Goal: Check status: Check status

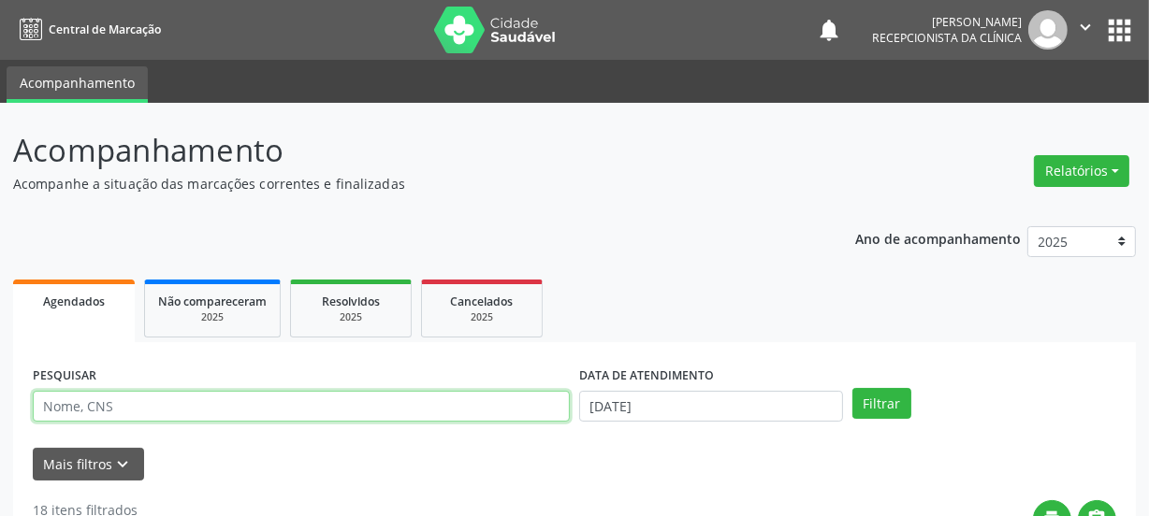
click at [178, 393] on input "text" at bounding box center [301, 407] width 537 height 32
paste input "708203649151640"
type input "708203649151640"
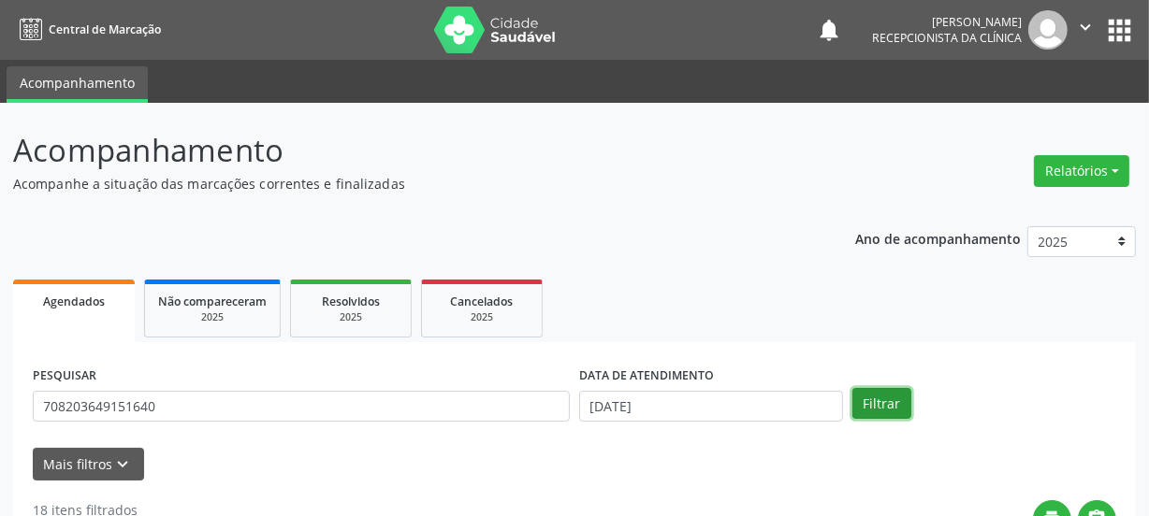
click at [888, 400] on button "Filtrar" at bounding box center [881, 404] width 59 height 32
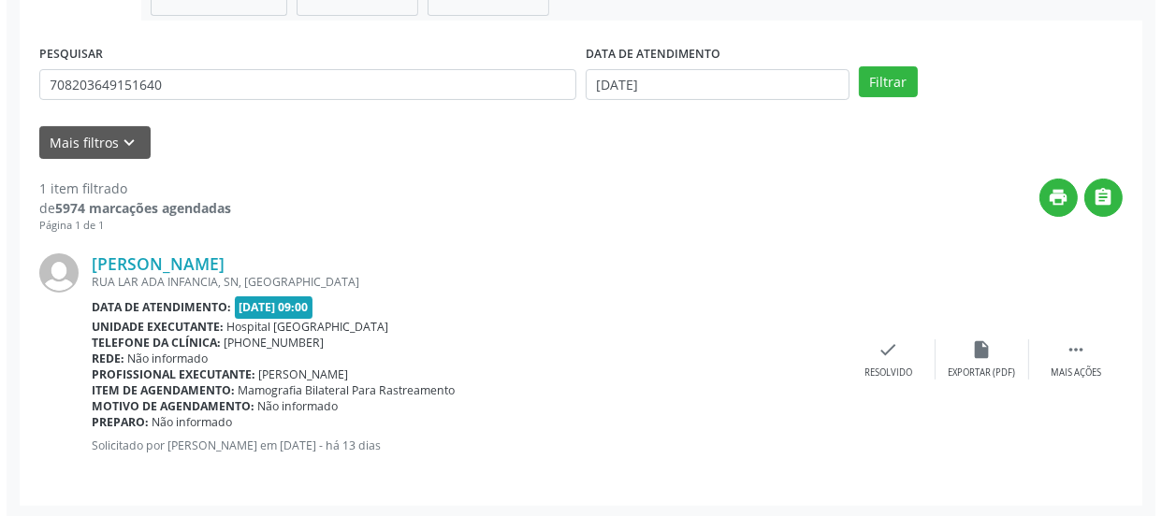
scroll to position [324, 0]
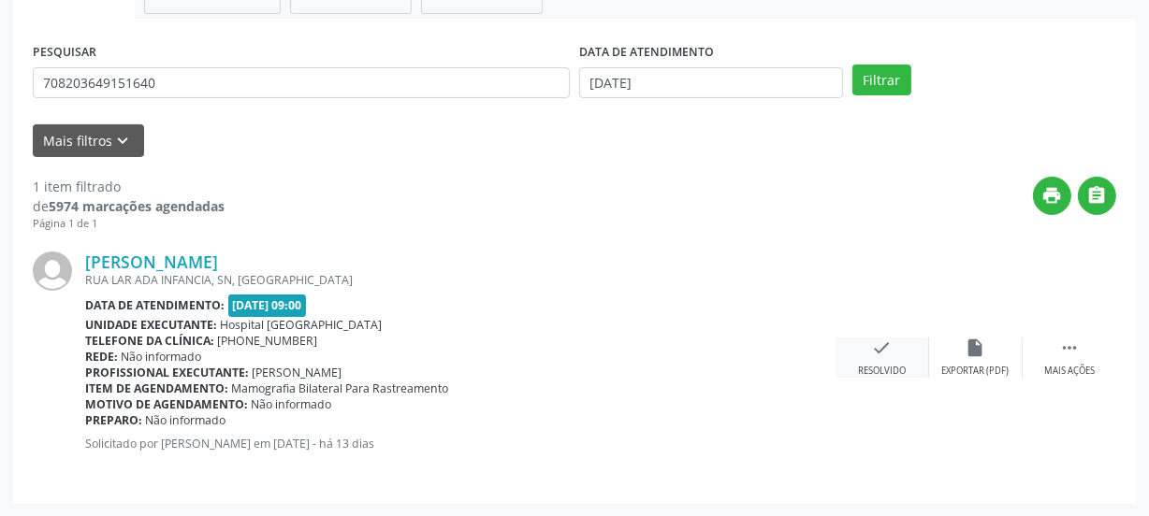
click at [864, 359] on div "check Resolvido" at bounding box center [882, 358] width 94 height 40
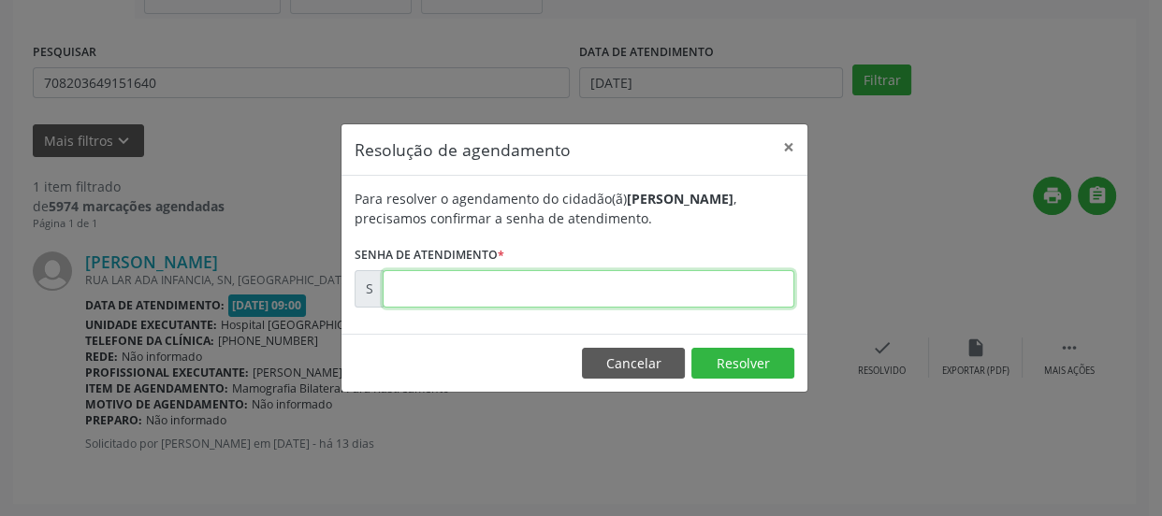
click at [737, 302] on input "text" at bounding box center [589, 288] width 412 height 37
type input "00176441"
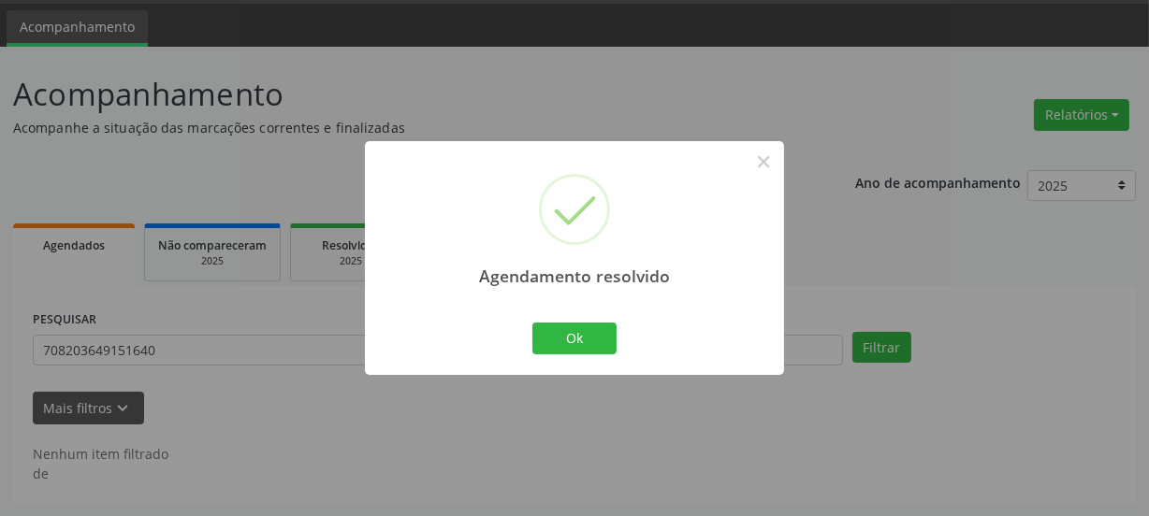
scroll to position [55, 0]
click at [587, 313] on div "Agendamento resolvido × Ok Cancel" at bounding box center [574, 257] width 419 height 233
click at [589, 331] on button "Ok" at bounding box center [574, 339] width 84 height 32
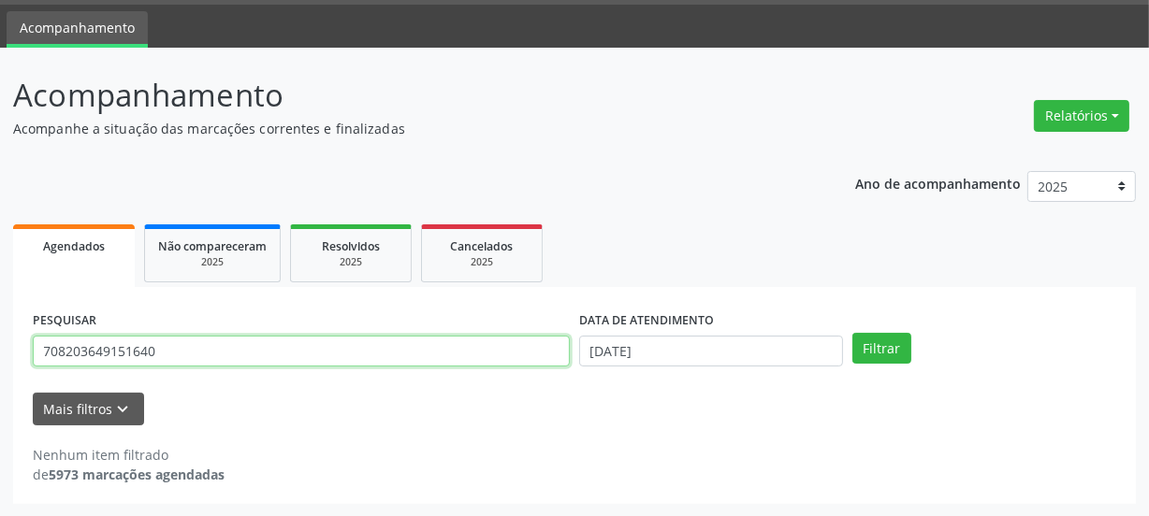
drag, startPoint x: 300, startPoint y: 347, endPoint x: 0, endPoint y: 311, distance: 302.5
click at [0, 330] on div "Acompanhamento Acompanhe a situação das marcações correntes e finalizadas Relat…" at bounding box center [574, 283] width 1149 height 470
type input "702603281539349"
click at [852, 333] on button "Filtrar" at bounding box center [881, 349] width 59 height 32
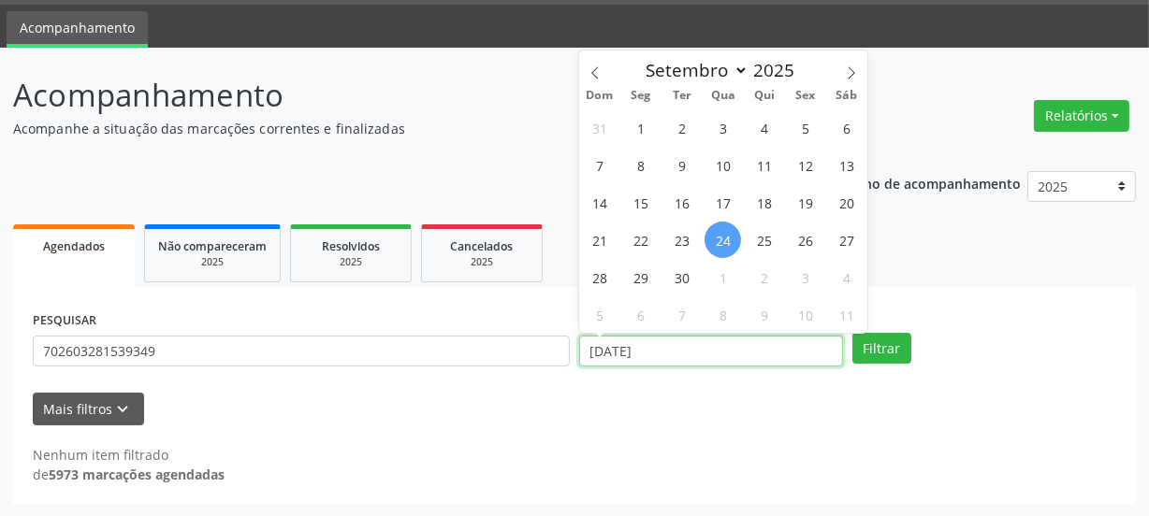
drag, startPoint x: 705, startPoint y: 340, endPoint x: 523, endPoint y: 350, distance: 182.6
click at [526, 343] on div "PESQUISAR 702603281539349 DATA DE ATENDIMENTO [DATE] Filtrar" at bounding box center [574, 343] width 1092 height 73
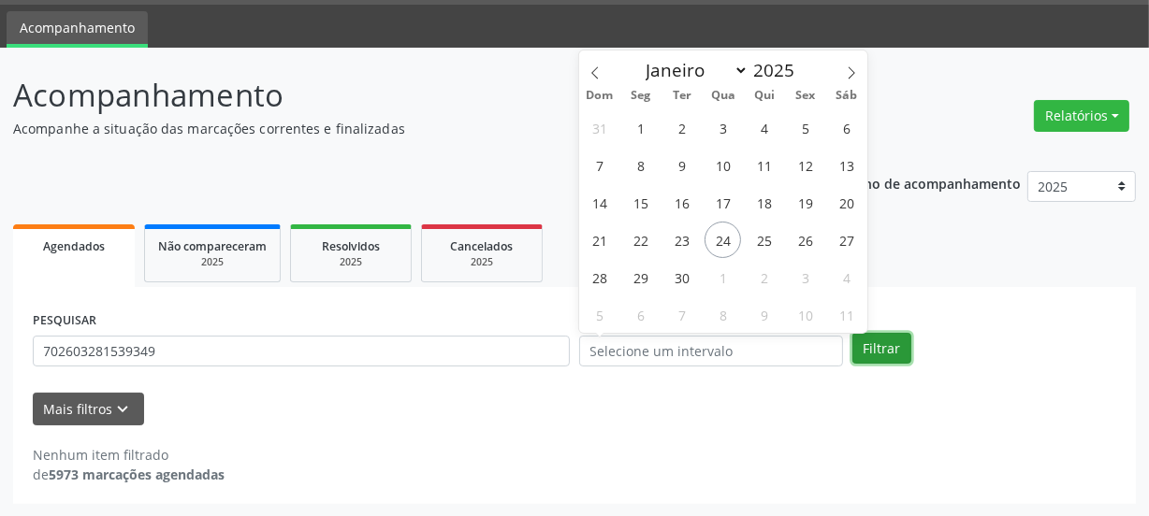
click at [889, 354] on button "Filtrar" at bounding box center [881, 349] width 59 height 32
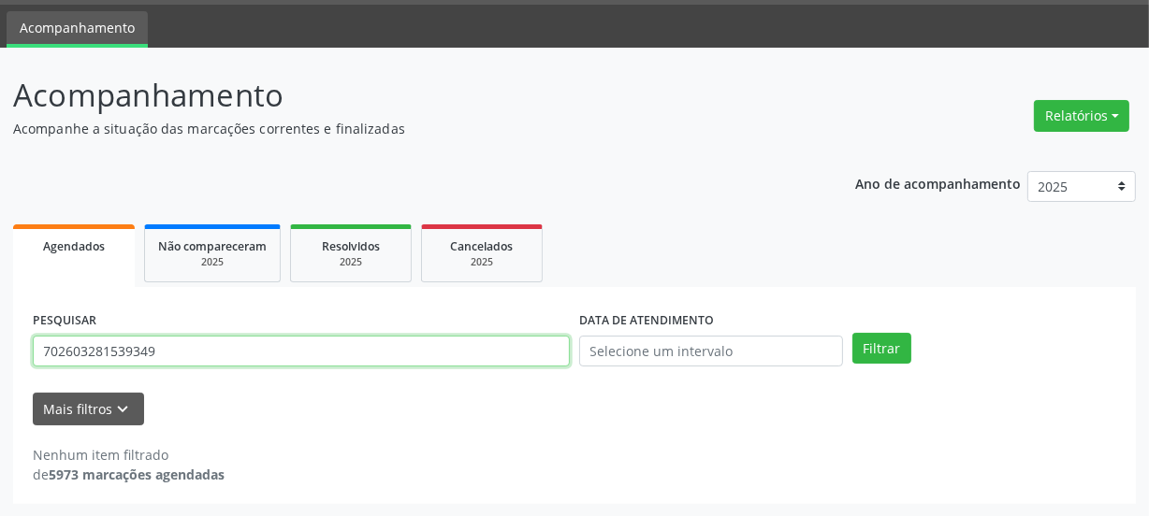
drag, startPoint x: 217, startPoint y: 351, endPoint x: 0, endPoint y: 348, distance: 217.0
click at [0, 350] on div "Acompanhamento Acompanhe a situação das marcações correntes e finalizadas Relat…" at bounding box center [574, 283] width 1149 height 470
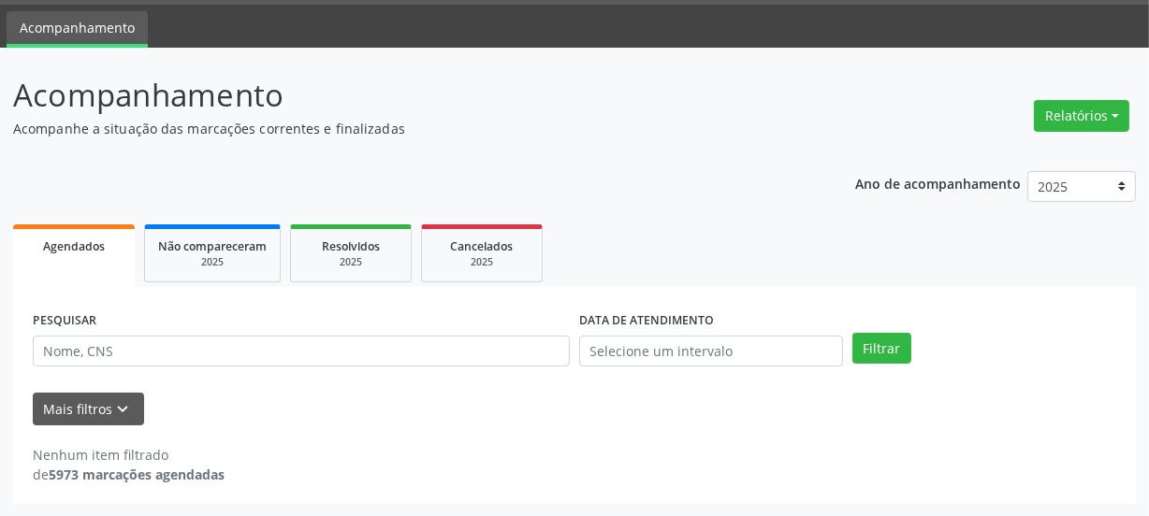
click at [483, 398] on div "Mais filtros keyboard_arrow_down" at bounding box center [574, 409] width 1092 height 33
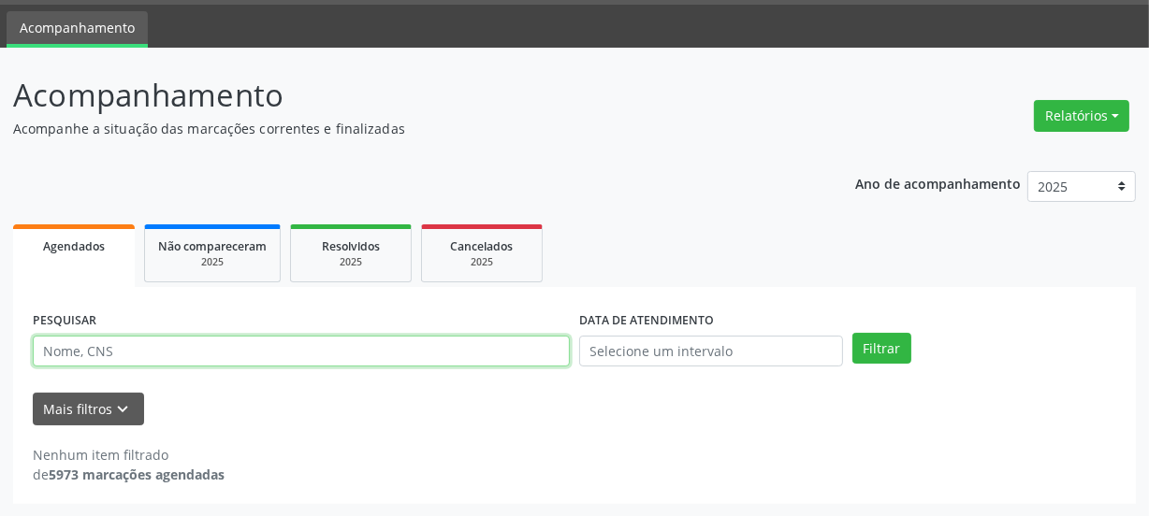
click at [162, 352] on input "text" at bounding box center [301, 352] width 537 height 32
paste input "702304130118011"
type input "702304130118011"
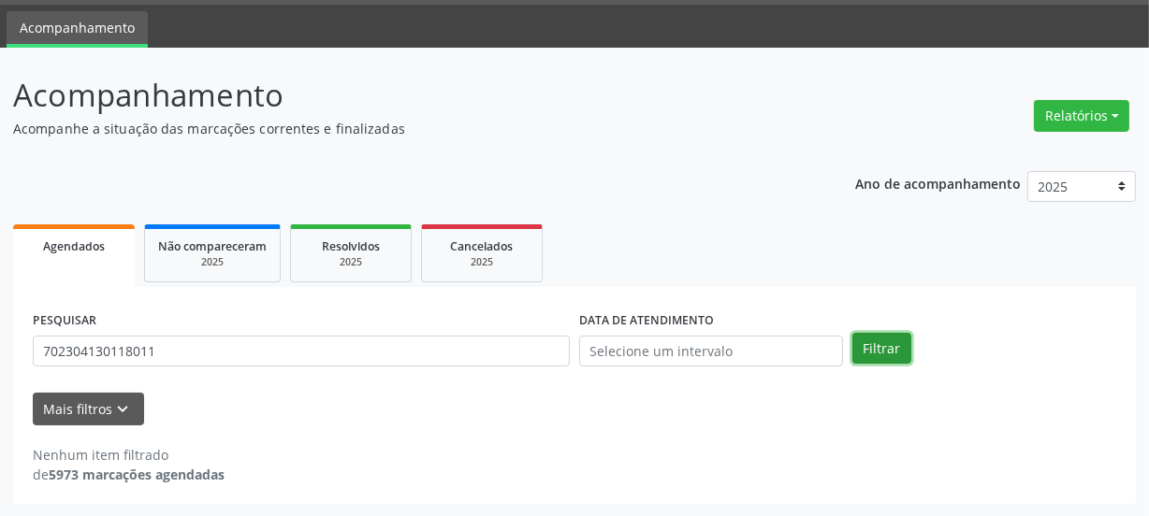
click at [892, 340] on button "Filtrar" at bounding box center [881, 349] width 59 height 32
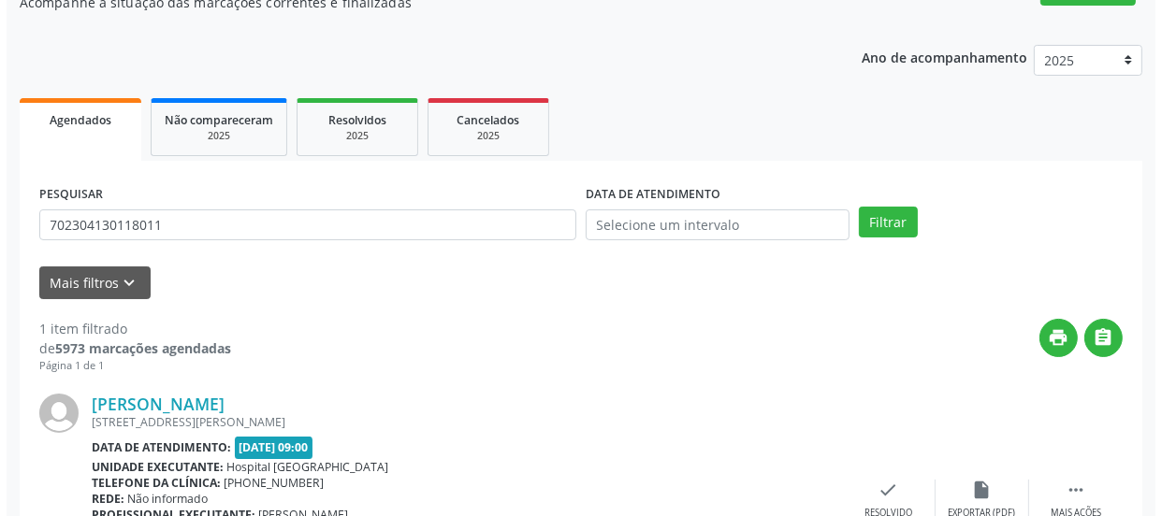
scroll to position [324, 0]
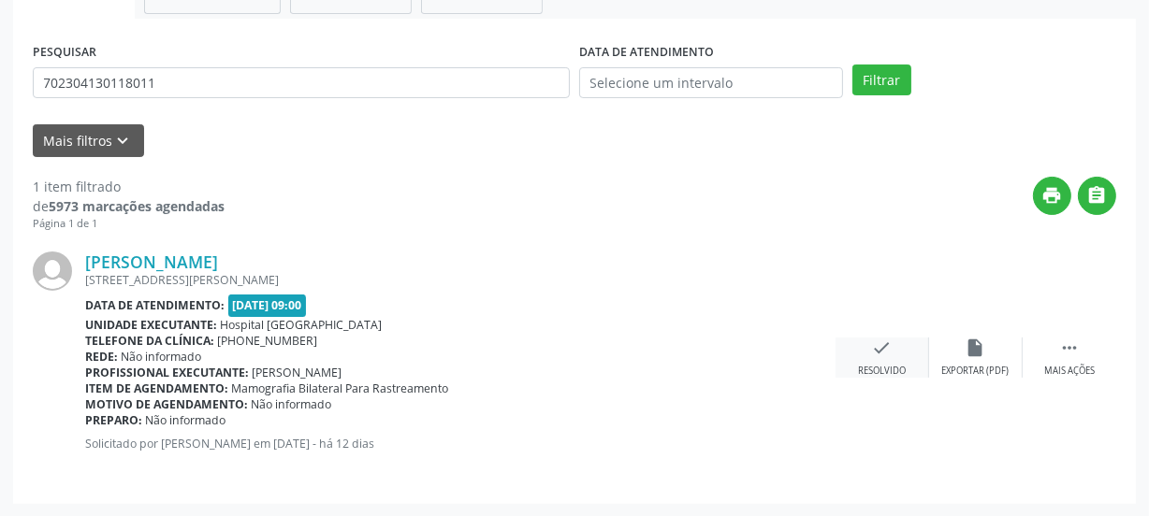
click at [858, 366] on div "Resolvido" at bounding box center [882, 371] width 48 height 13
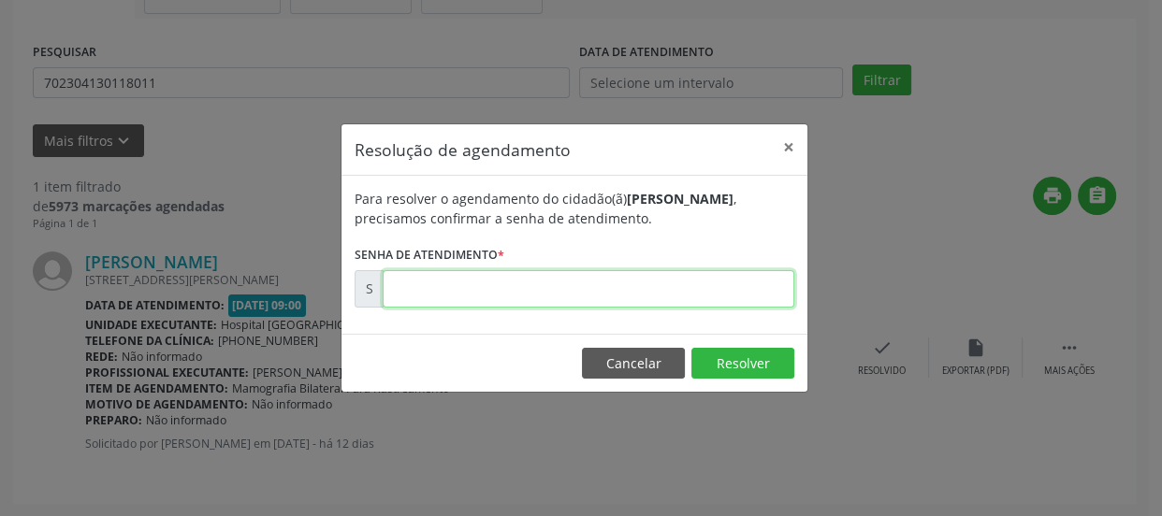
click at [706, 300] on input "text" at bounding box center [589, 288] width 412 height 37
type input "00176693"
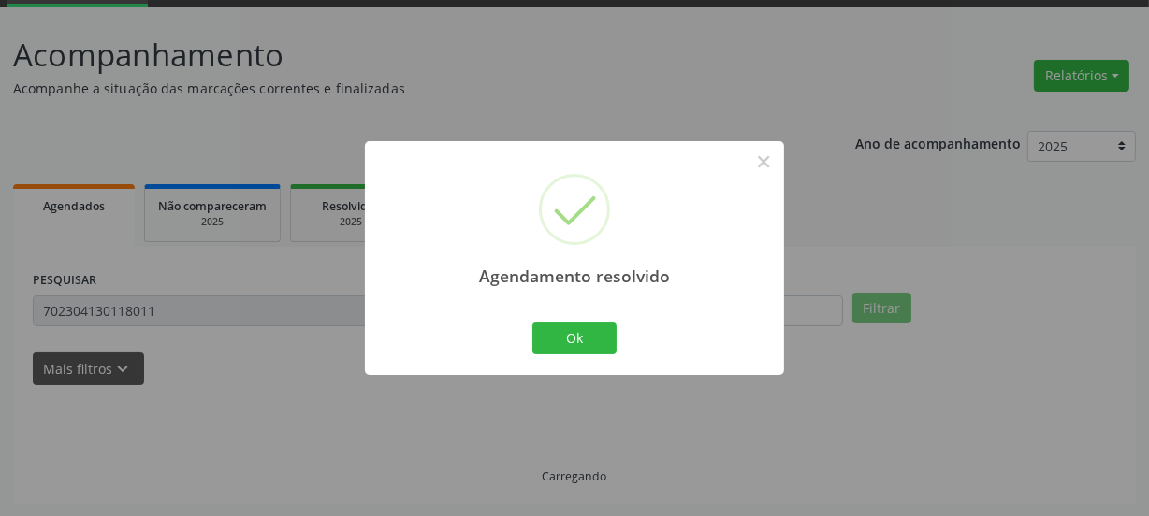
scroll to position [55, 0]
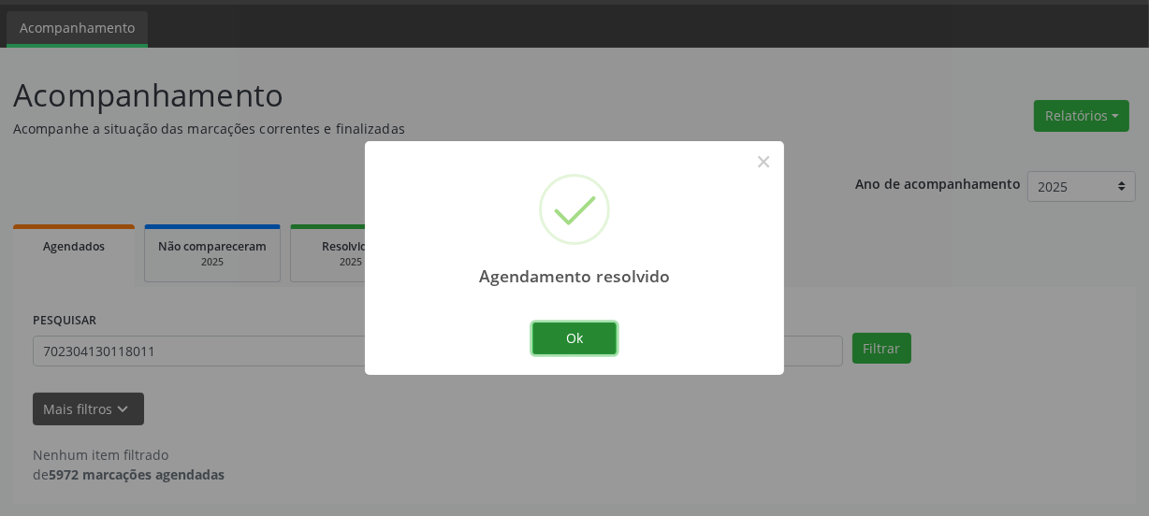
click at [583, 333] on button "Ok" at bounding box center [574, 339] width 84 height 32
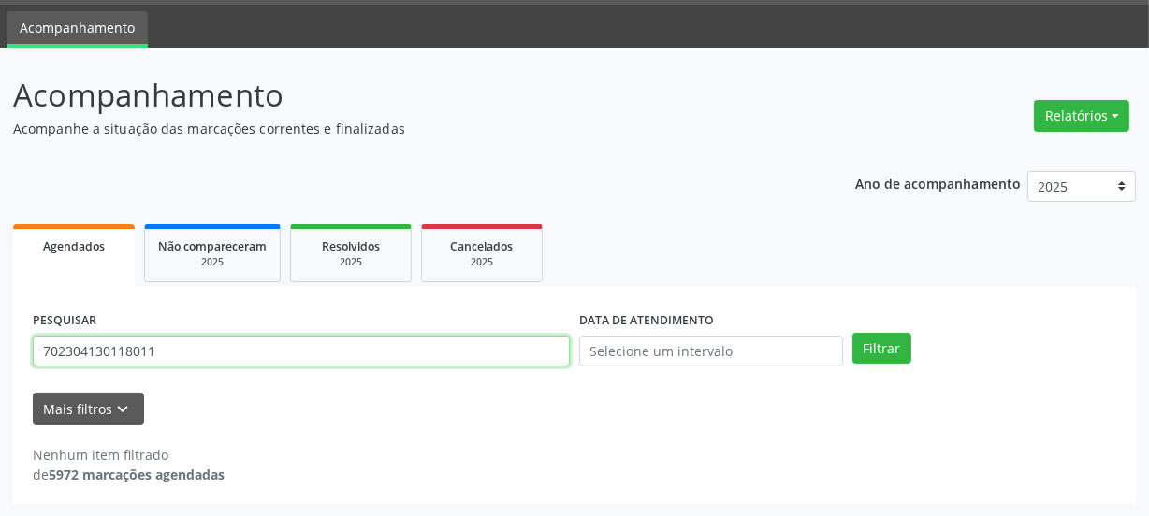
drag, startPoint x: 186, startPoint y: 350, endPoint x: 0, endPoint y: 337, distance: 186.6
click at [0, 341] on div "Acompanhamento Acompanhe a situação das marcações correntes e finalizadas Relat…" at bounding box center [574, 283] width 1149 height 470
paste input "8404769715362"
type input "708404769715362"
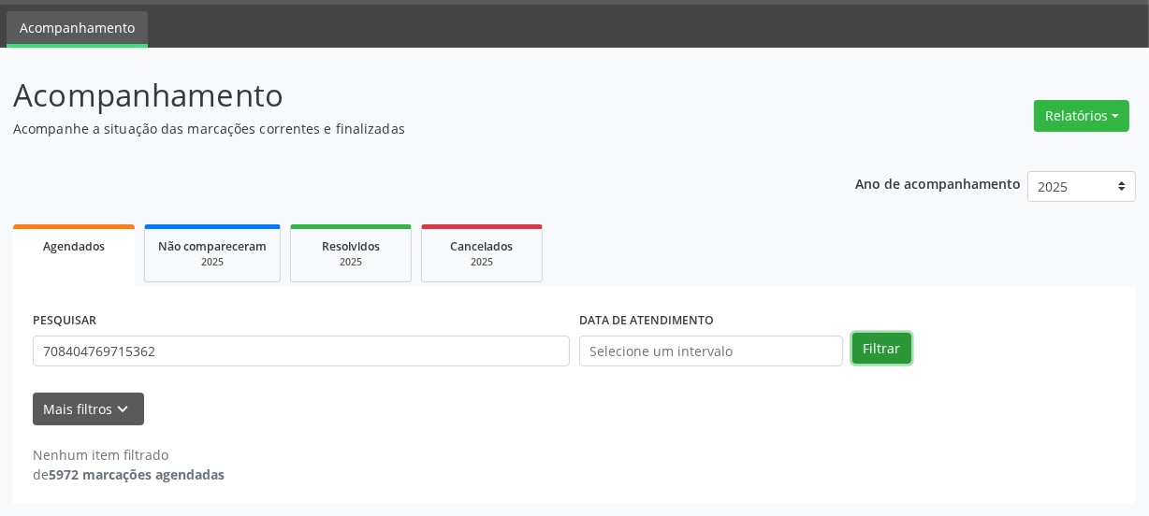
drag, startPoint x: 872, startPoint y: 356, endPoint x: 853, endPoint y: 349, distance: 20.1
click at [873, 356] on button "Filtrar" at bounding box center [881, 349] width 59 height 32
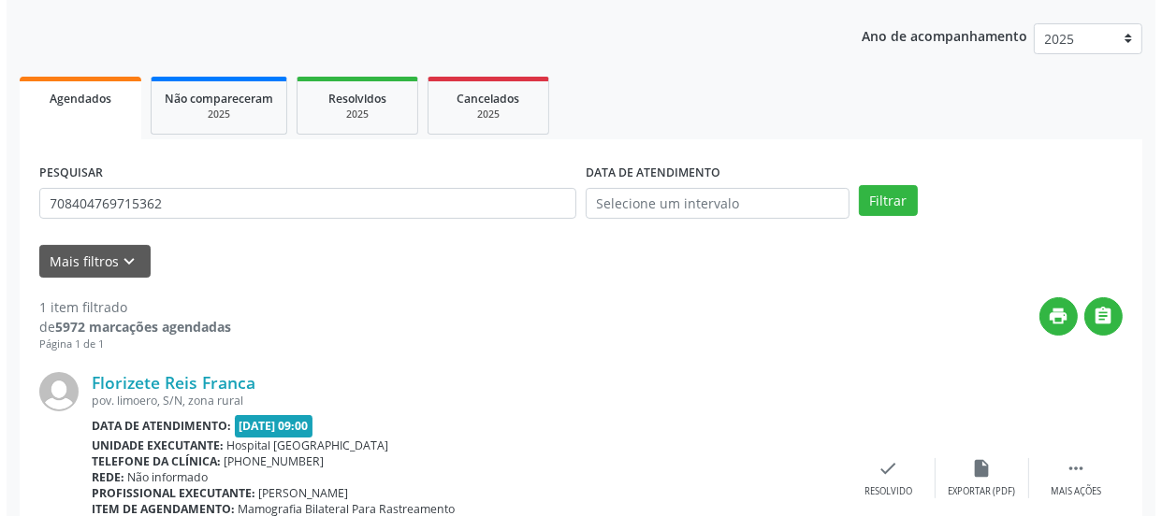
scroll to position [324, 0]
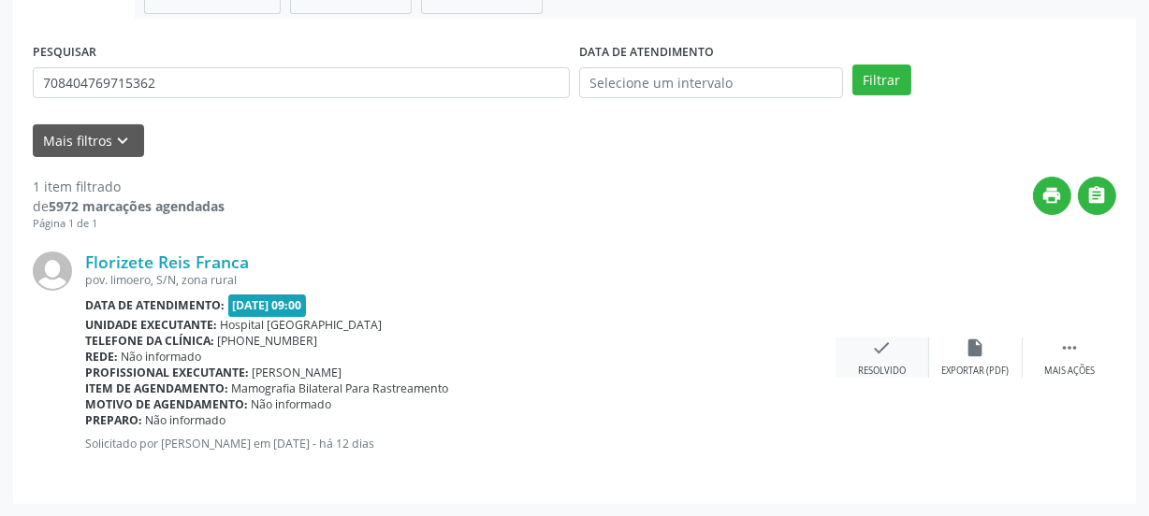
click at [896, 359] on div "check Resolvido" at bounding box center [882, 358] width 94 height 40
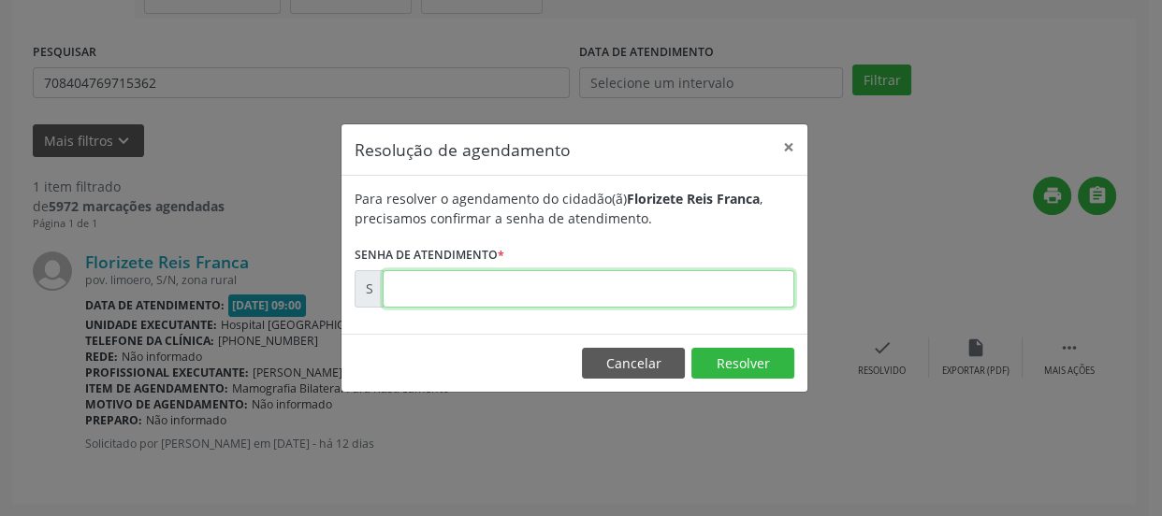
click at [736, 286] on input "text" at bounding box center [589, 288] width 412 height 37
type input "00176682"
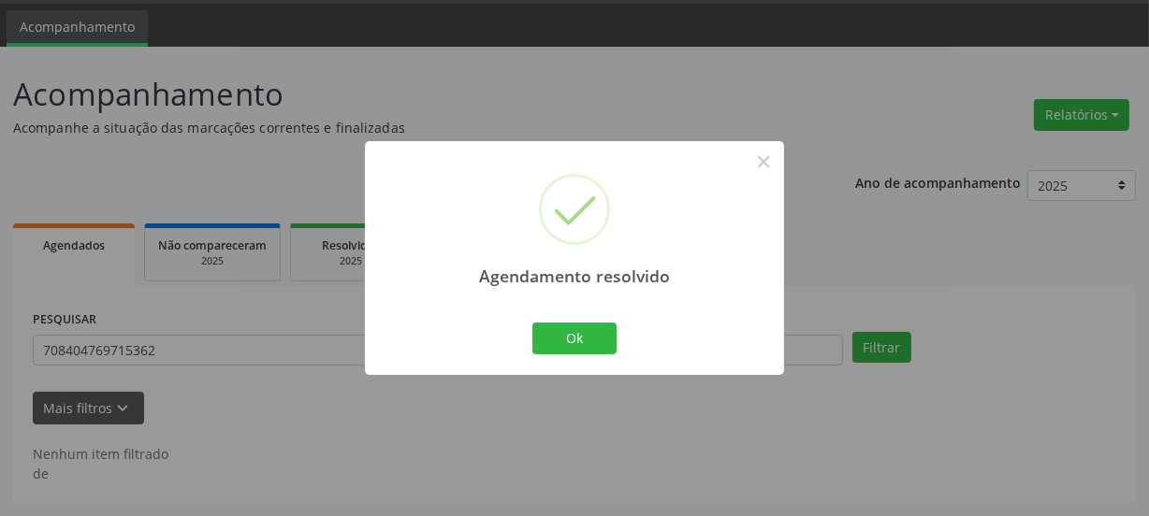
scroll to position [55, 0]
click at [588, 344] on button "Ok" at bounding box center [574, 339] width 84 height 32
